Goal: Transaction & Acquisition: Purchase product/service

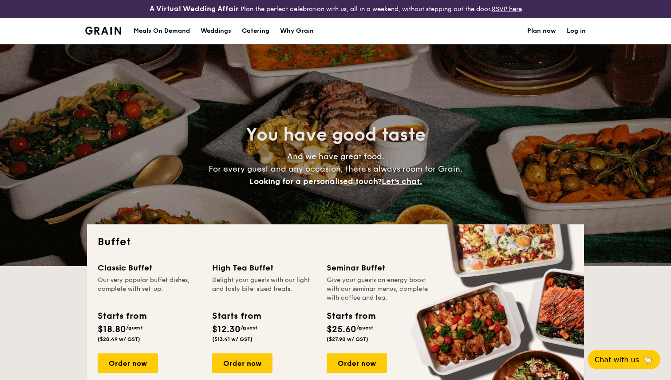
select select
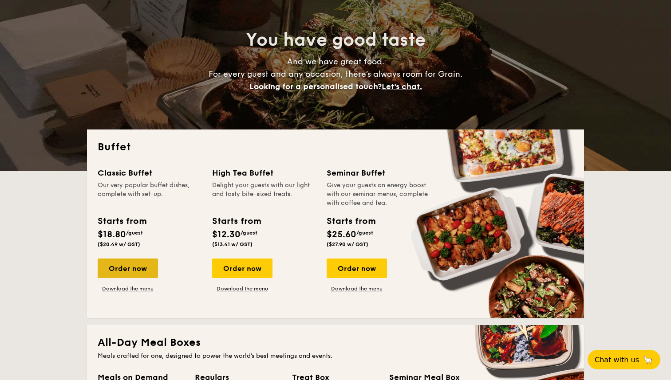
scroll to position [96, 0]
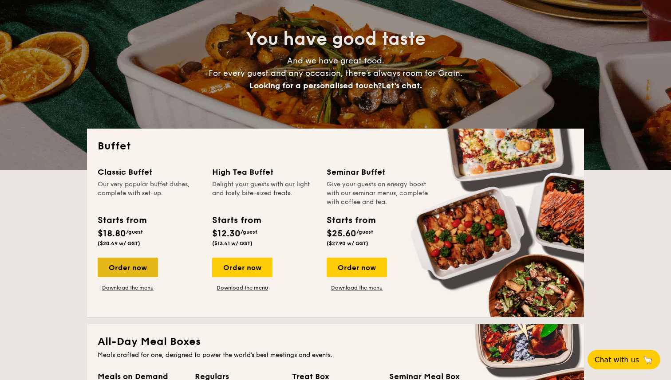
click at [141, 269] on div "Order now" at bounding box center [128, 268] width 60 height 20
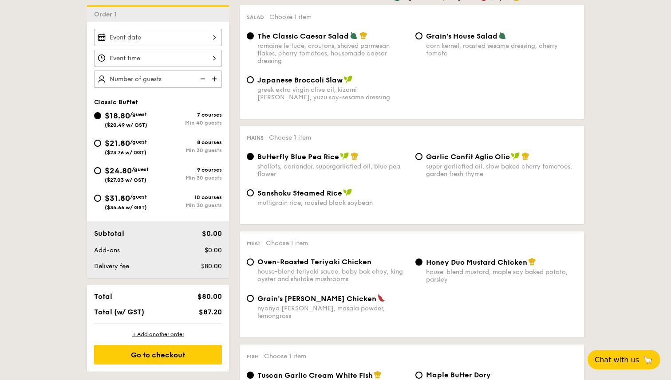
scroll to position [259, 0]
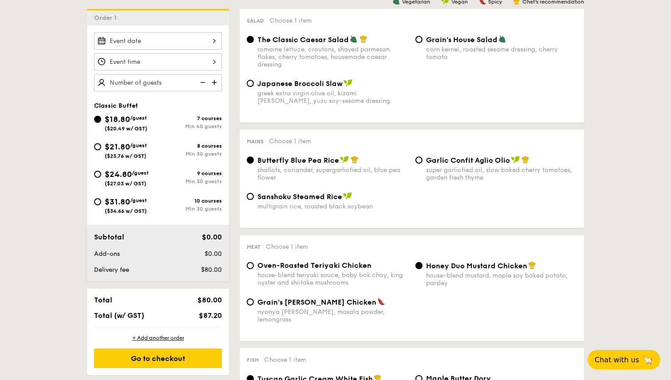
click at [210, 37] on div at bounding box center [158, 40] width 128 height 17
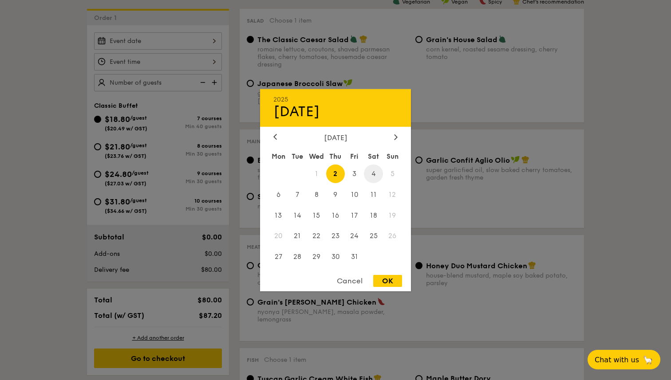
click at [377, 173] on span "4" at bounding box center [373, 173] width 19 height 19
click at [393, 176] on span "5" at bounding box center [392, 173] width 19 height 19
click at [383, 285] on div "OK" at bounding box center [387, 281] width 29 height 12
type input "[DATE]"
click at [214, 39] on div "[DATE] 2025 Oct [DATE] Tue Wed Thu Fri Sat Sun 1 2 3 4 5 6 7 8 9 10 11 12 13 14…" at bounding box center [158, 40] width 128 height 17
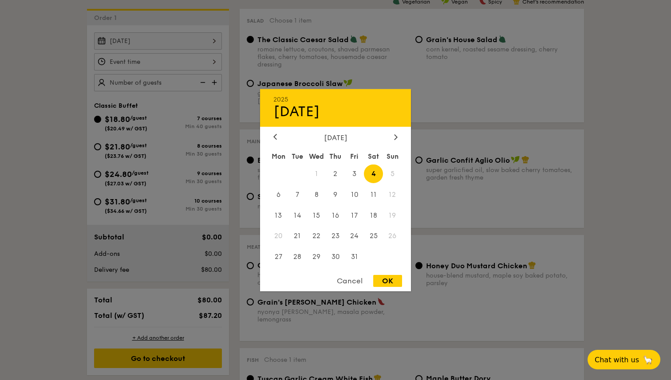
click at [345, 287] on div "Cancel" at bounding box center [349, 281] width 43 height 12
click at [210, 42] on div "[DATE] 2025 Oct [DATE] Tue Wed Thu Fri Sat Sun 1 2 3 4 5 6 7 8 9 10 11 12 13 14…" at bounding box center [158, 40] width 128 height 17
click at [350, 283] on div "Cancel" at bounding box center [349, 281] width 43 height 12
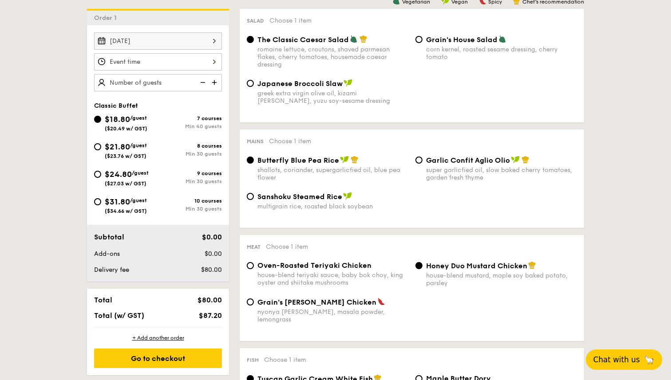
click at [631, 366] on button "Chat with us 🦙" at bounding box center [624, 360] width 76 height 20
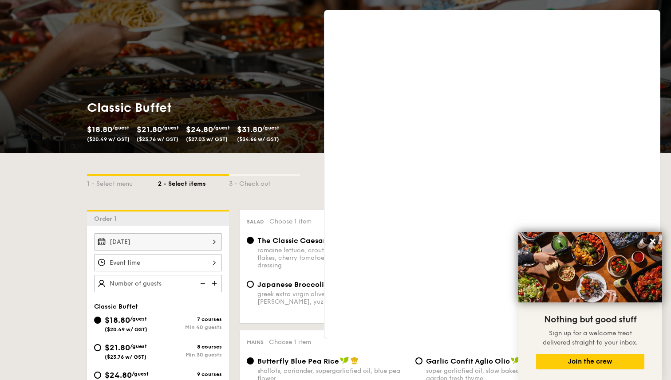
scroll to position [66, 0]
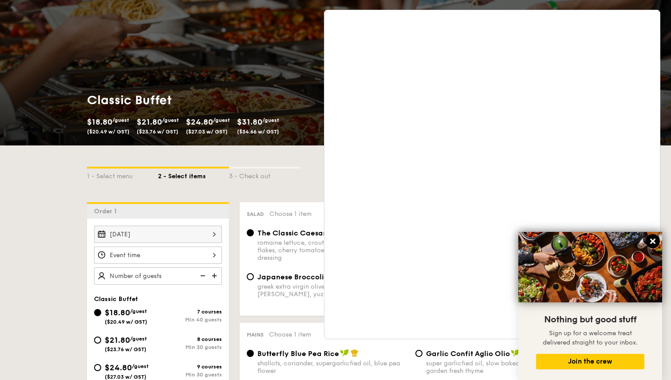
click at [653, 243] on icon at bounding box center [652, 241] width 5 height 5
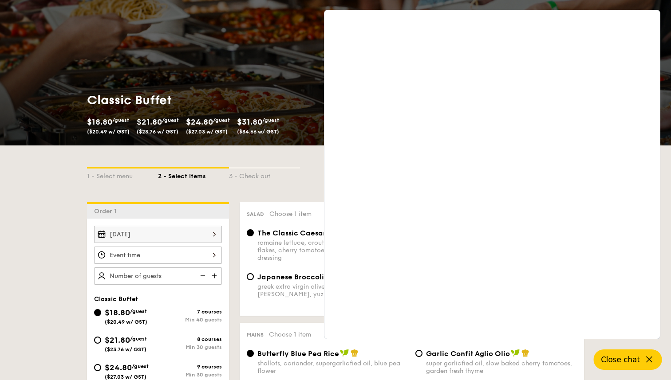
click at [641, 366] on button "Close chat" at bounding box center [628, 360] width 68 height 20
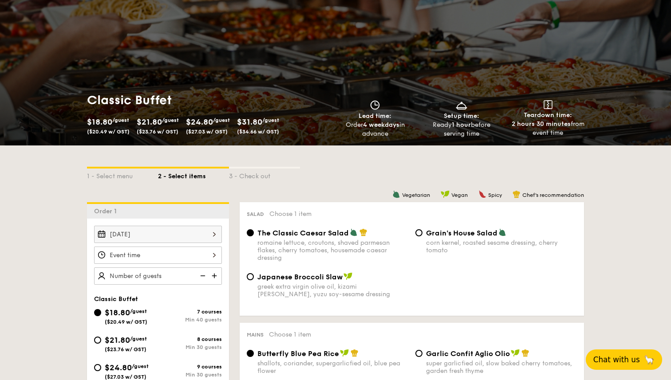
click at [640, 362] on span "Chat with us" at bounding box center [616, 359] width 47 height 9
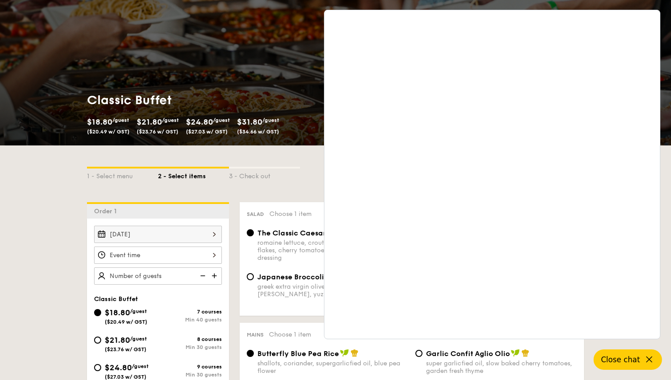
click at [631, 358] on span "Close chat" at bounding box center [620, 359] width 39 height 9
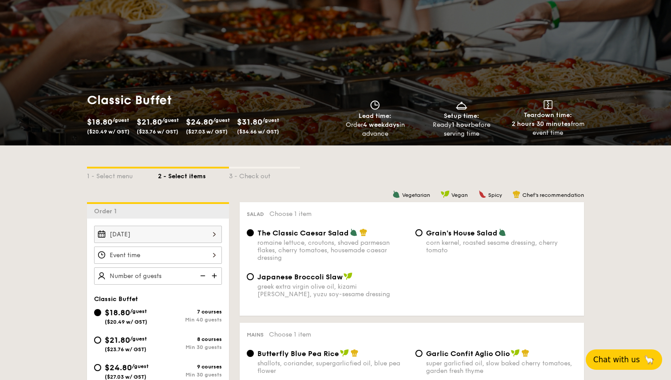
click at [631, 358] on span "Chat with us" at bounding box center [616, 359] width 47 height 9
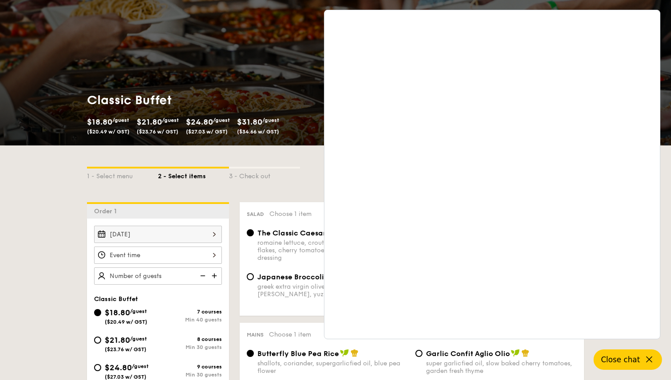
click at [630, 360] on span "Close chat" at bounding box center [620, 359] width 39 height 9
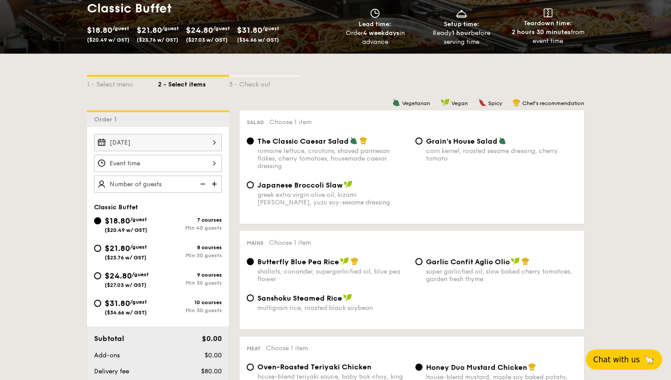
scroll to position [180, 0]
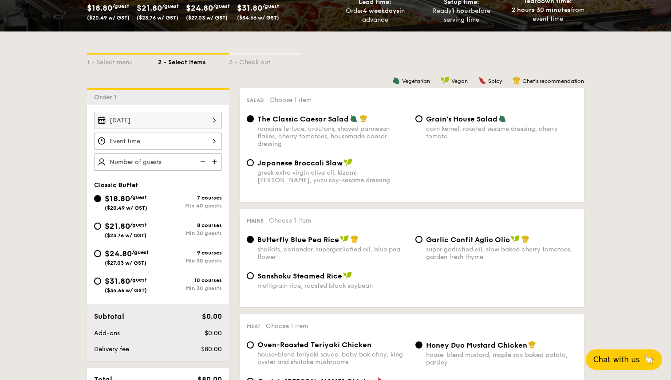
click at [209, 138] on div at bounding box center [158, 141] width 128 height 17
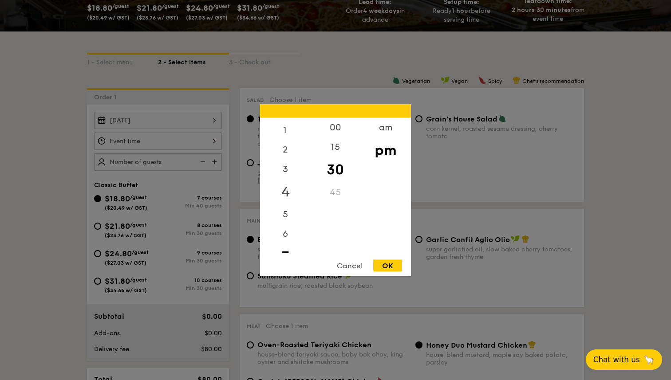
scroll to position [0, 0]
click at [287, 135] on div "12" at bounding box center [285, 131] width 50 height 26
click at [341, 125] on div "00" at bounding box center [335, 131] width 50 height 26
click at [393, 266] on div "OK" at bounding box center [387, 266] width 29 height 12
type input "12:00PM"
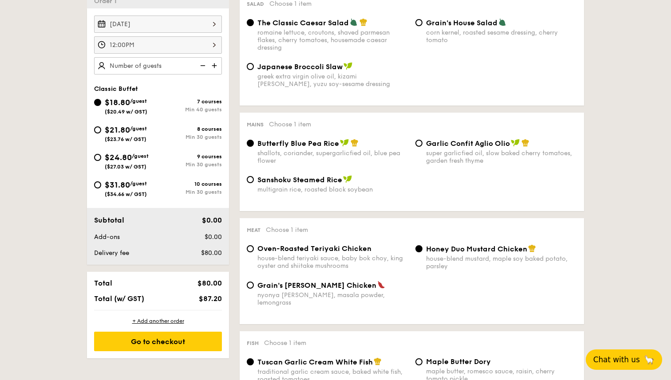
scroll to position [261, 0]
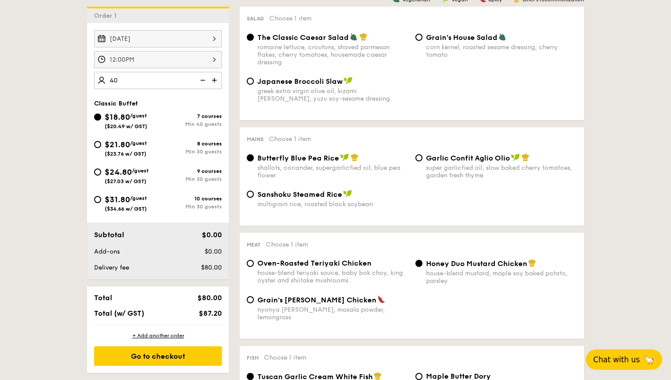
type input "40 guests"
click at [422, 157] on input "Garlic Confit Aglio Olio super garlicfied oil, slow baked cherry tomatoes, gard…" at bounding box center [418, 157] width 7 height 7
radio input "true"
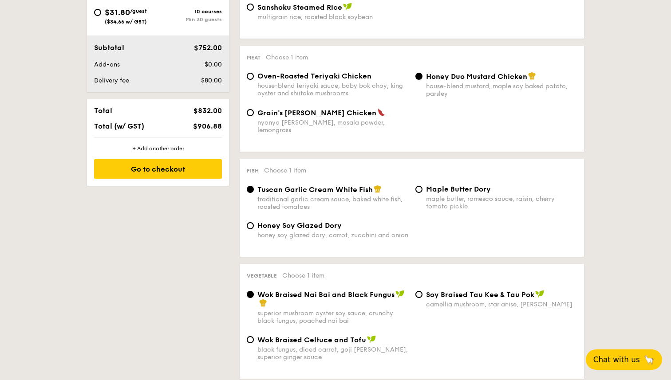
scroll to position [464, 0]
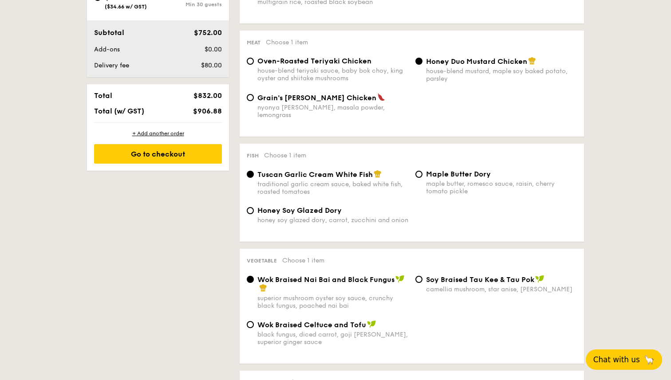
click at [333, 210] on span "Honey Soy Glazed Dory" at bounding box center [299, 210] width 84 height 8
click at [254, 210] on input "Honey Soy Glazed Dory honey soy glazed dory, carrot, zucchini and onion" at bounding box center [250, 210] width 7 height 7
radio input "true"
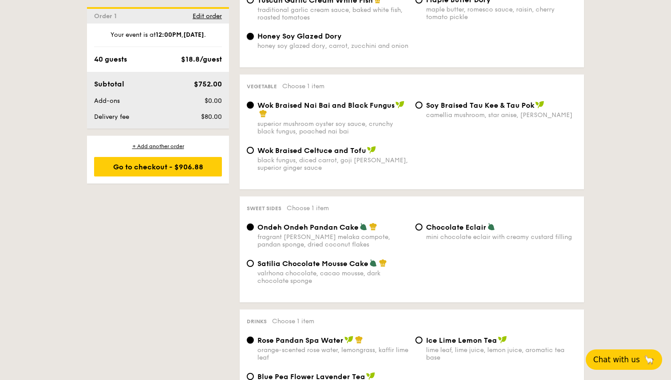
scroll to position [665, 0]
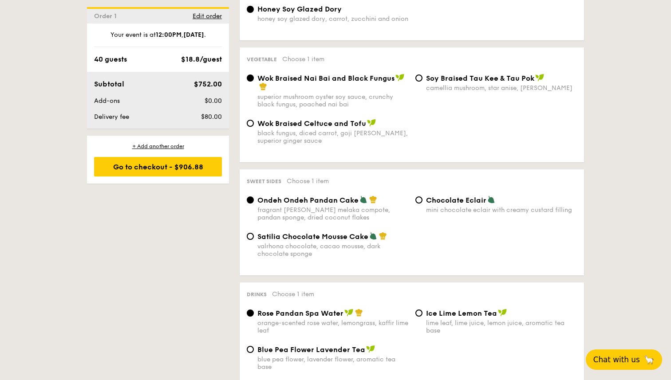
click at [442, 201] on span "Chocolate Eclair" at bounding box center [456, 200] width 60 height 8
click at [422, 201] on input "Chocolate Eclair mini chocolate eclair with creamy custard filling" at bounding box center [418, 200] width 7 height 7
radio input "true"
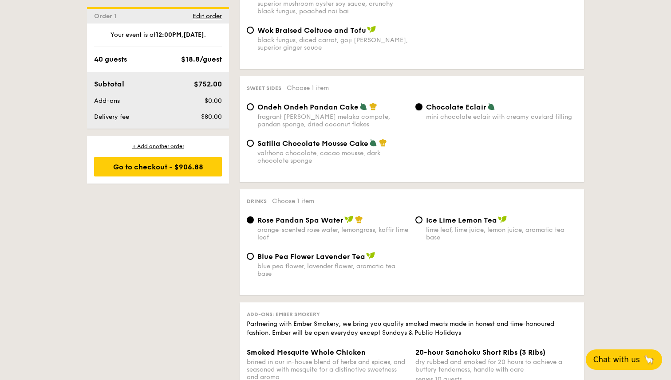
scroll to position [764, 0]
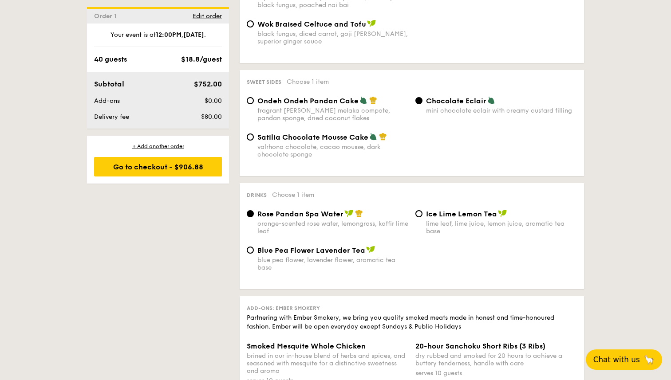
click at [440, 220] on div "lime leaf, lime juice, lemon juice, aromatic tea base" at bounding box center [501, 227] width 151 height 15
click at [422, 217] on input "Ice Lime Lemon Tea lime leaf, lime juice, lemon juice, aromatic tea base" at bounding box center [418, 213] width 7 height 7
radio input "true"
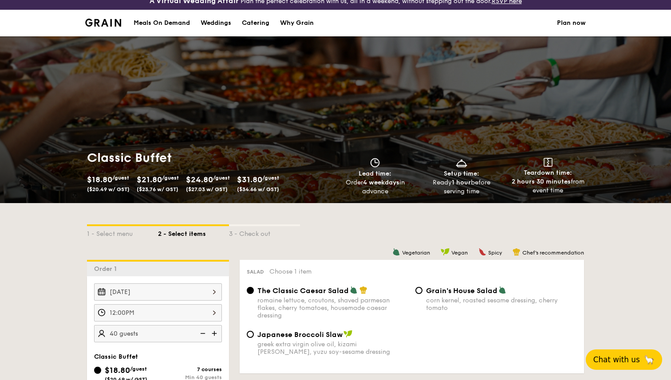
scroll to position [0, 0]
